Goal: Task Accomplishment & Management: Complete application form

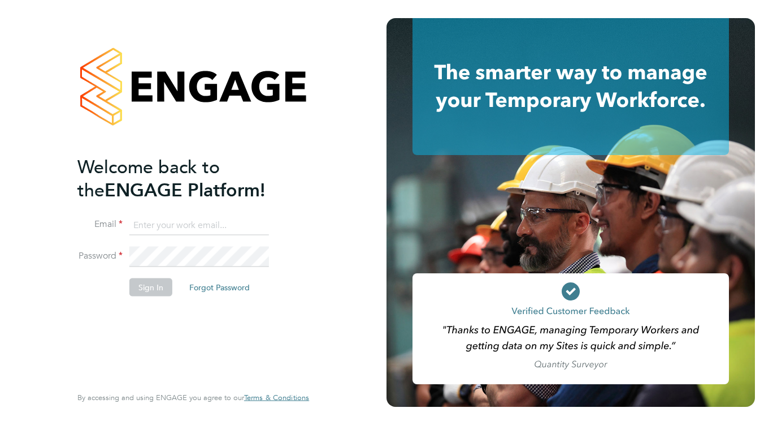
click at [175, 223] on input at bounding box center [199, 225] width 140 height 20
type input "[EMAIL_ADDRESS][DOMAIN_NAME]"
click at [148, 287] on button "Sign In" at bounding box center [150, 287] width 43 height 18
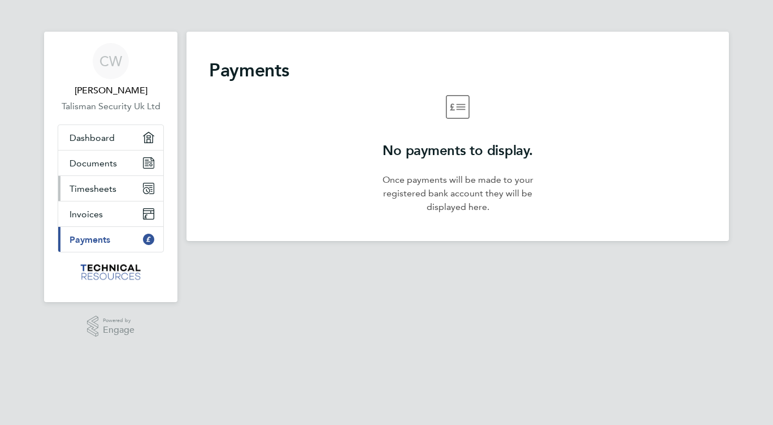
click at [103, 189] on span "Timesheets" at bounding box center [93, 188] width 47 height 11
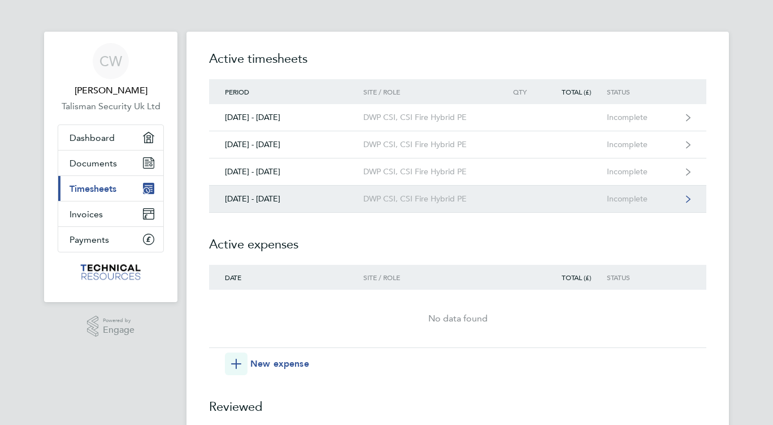
click at [409, 196] on div "DWP CSI, CSI Fire Hybrid PE" at bounding box center [428, 199] width 129 height 10
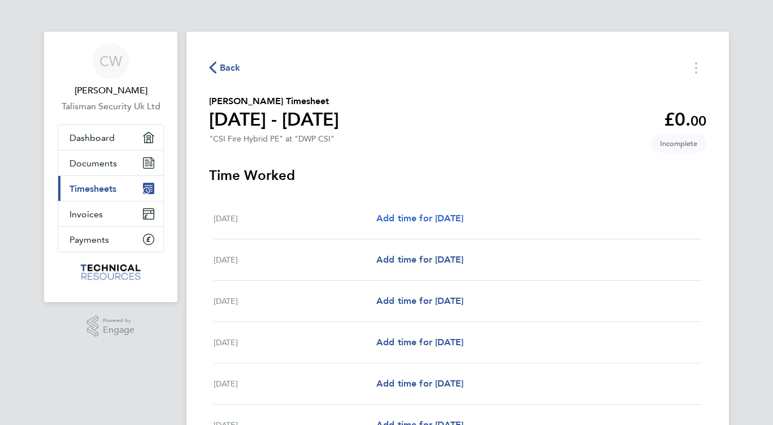
click at [439, 219] on span "Add time for Mon 22 Sep" at bounding box center [420, 218] width 87 height 11
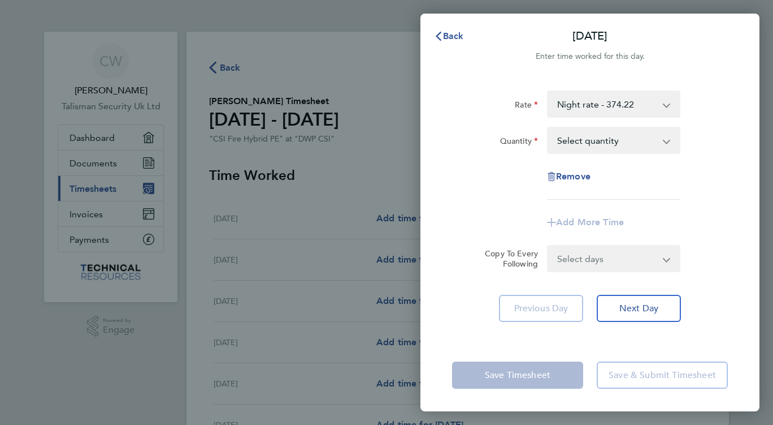
click at [639, 102] on select "Night rate - 374.22 DAY RATE - 339.21 CSI Fire Hybrid PE" at bounding box center [607, 104] width 118 height 25
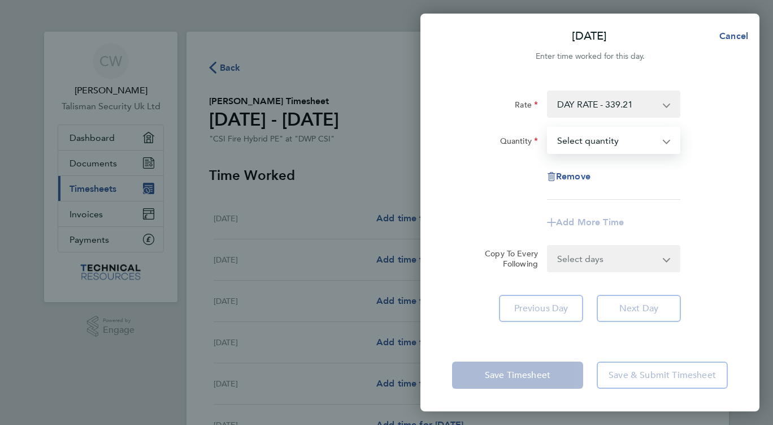
click at [642, 137] on select "Select quantity 0.5 1" at bounding box center [607, 140] width 118 height 25
select select "1"
click at [548, 128] on select "Select quantity 0.5 1" at bounding box center [607, 140] width 118 height 25
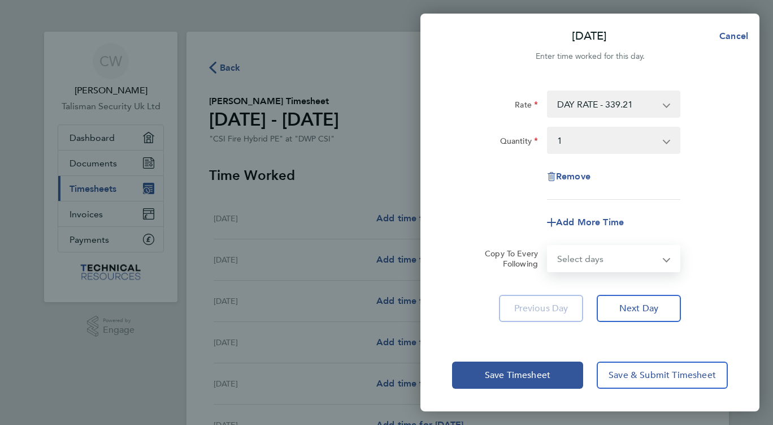
click at [615, 260] on select "Select days Day Weekday (Mon-Fri) Weekend (Sat-Sun) Tuesday Wednesday Thursday …" at bounding box center [607, 258] width 119 height 25
select select "WEEKDAY"
click at [548, 246] on select "Select days Day Weekday (Mon-Fri) Weekend (Sat-Sun) Tuesday Wednesday Thursday …" at bounding box center [607, 258] width 119 height 25
select select "2025-09-28"
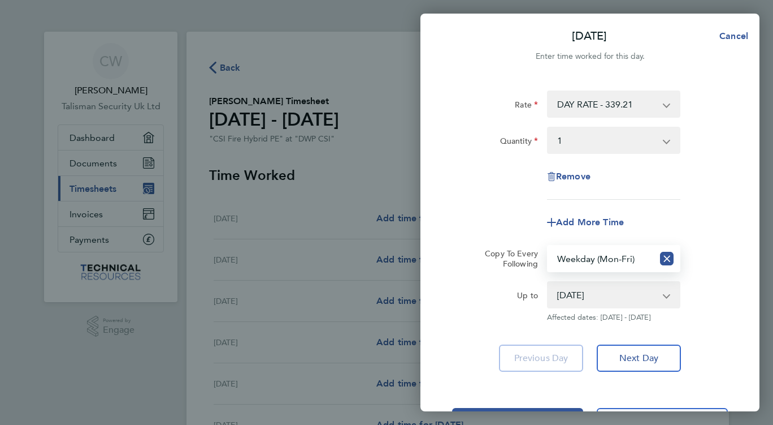
scroll to position [46, 0]
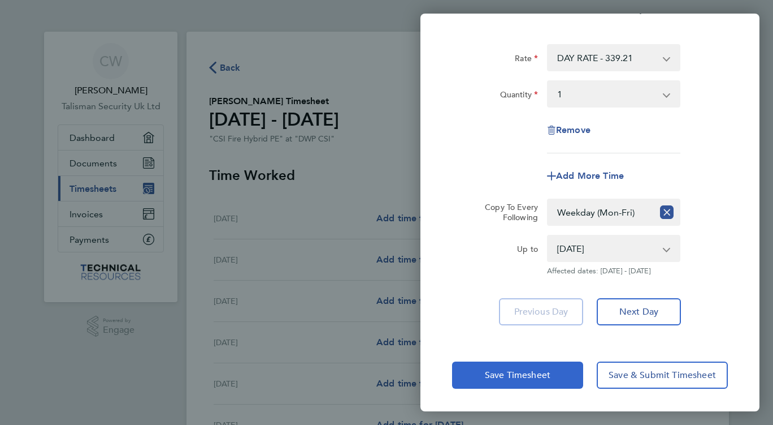
click at [526, 375] on span "Save Timesheet" at bounding box center [518, 374] width 66 height 11
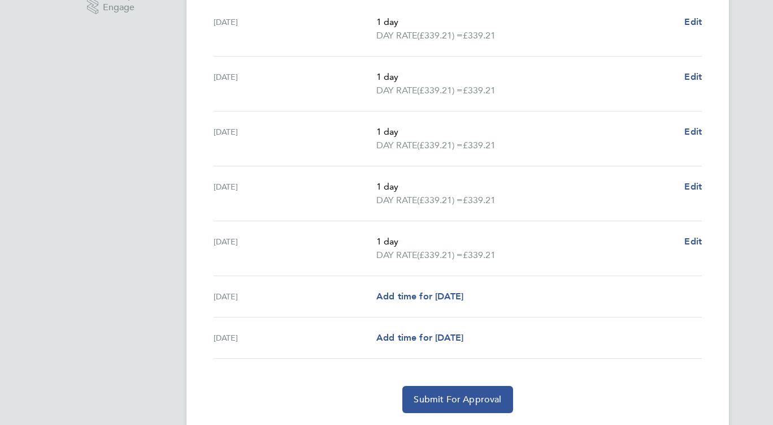
scroll to position [356, 0]
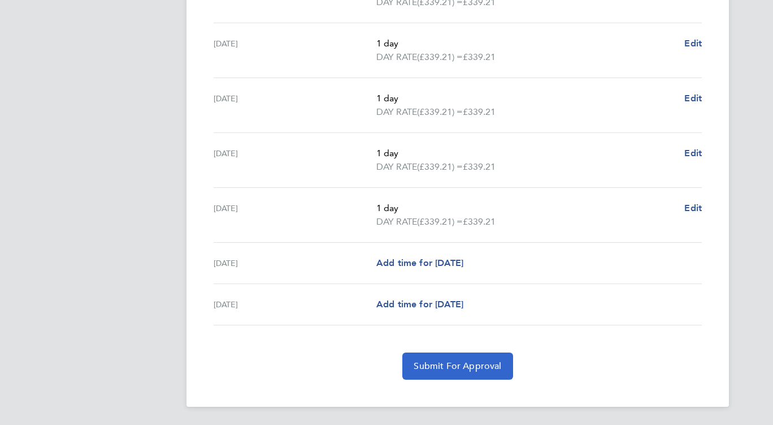
click at [458, 365] on span "Submit For Approval" at bounding box center [458, 365] width 88 height 11
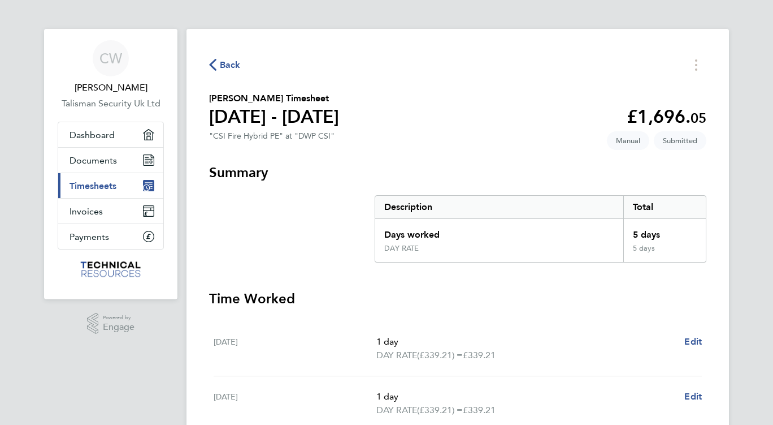
scroll to position [0, 0]
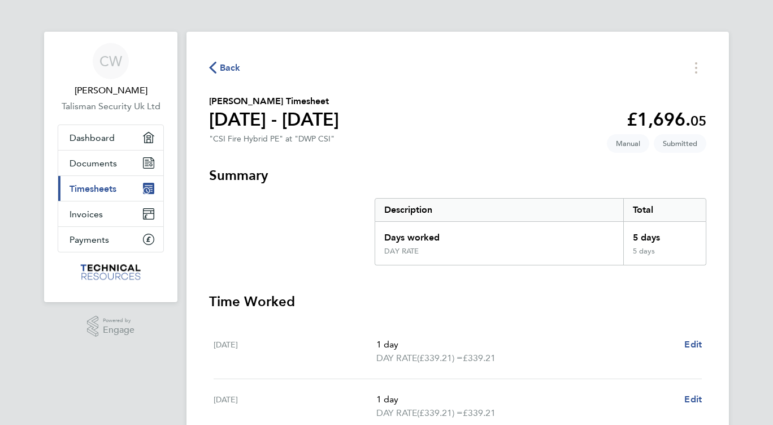
click at [99, 185] on span "Timesheets" at bounding box center [93, 188] width 47 height 11
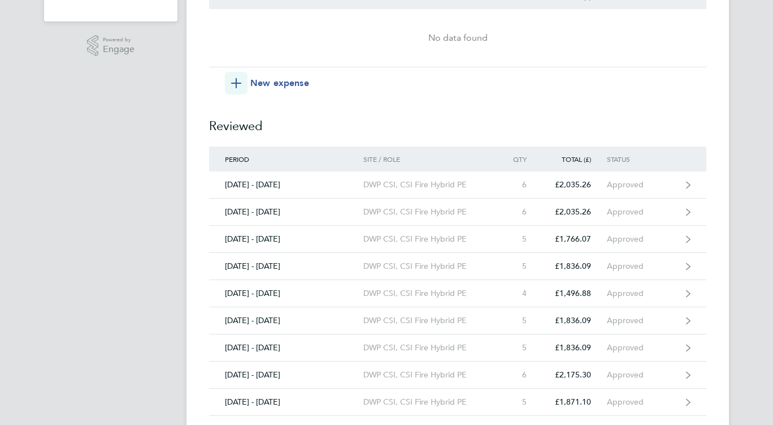
scroll to position [283, 0]
